Goal: Task Accomplishment & Management: Use online tool/utility

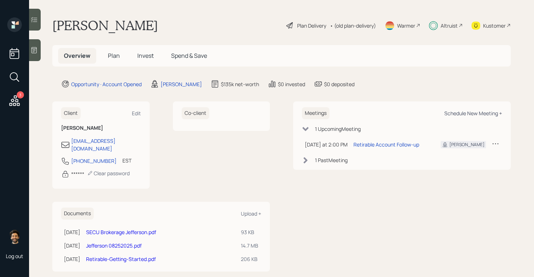
click at [460, 113] on div "Schedule New Meeting +" at bounding box center [473, 113] width 58 height 7
select select "f14b762f-c7c2-4b89-9227-8fa891345eea"
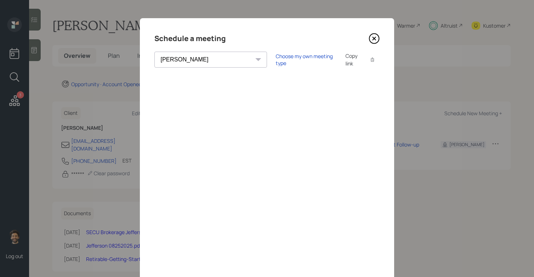
click at [376, 42] on icon at bounding box center [374, 38] width 11 height 11
